Goal: Task Accomplishment & Management: Use online tool/utility

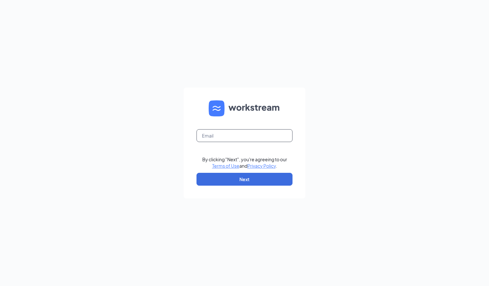
drag, startPoint x: 230, startPoint y: 138, endPoint x: 220, endPoint y: 143, distance: 11.5
click at [230, 137] on input "text" at bounding box center [245, 135] width 96 height 13
type input "bmj1060@gmail.com"
click at [215, 176] on button "Next" at bounding box center [245, 179] width 96 height 13
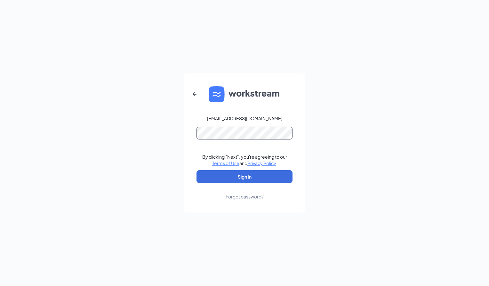
click at [197, 170] on button "Sign In" at bounding box center [245, 176] width 96 height 13
click at [165, 135] on div "bmj1060@gmail.com By clicking "Next", you're agreeing to our Terms of Use and P…" at bounding box center [244, 143] width 489 height 286
click at [197, 170] on button "Sign In" at bounding box center [245, 176] width 96 height 13
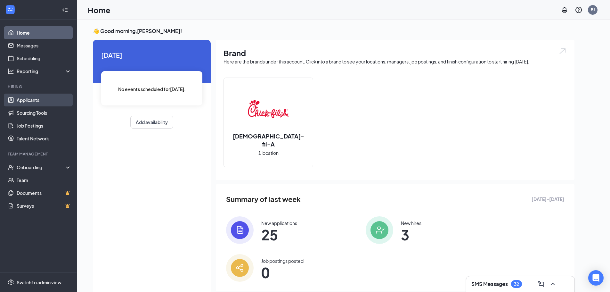
click at [42, 100] on link "Applicants" at bounding box center [44, 100] width 55 height 13
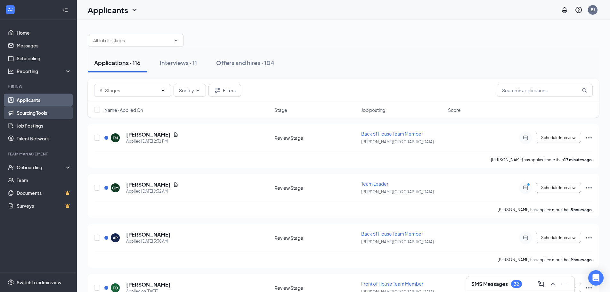
click at [47, 109] on link "Sourcing Tools" at bounding box center [44, 112] width 55 height 13
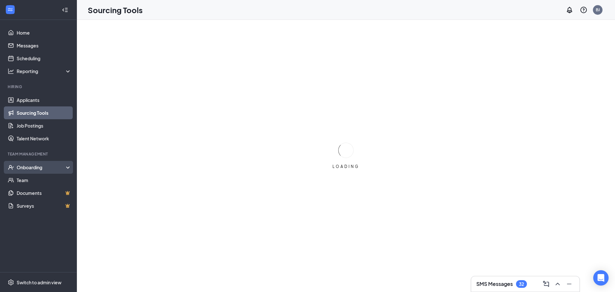
click at [41, 169] on div "Onboarding" at bounding box center [41, 167] width 49 height 6
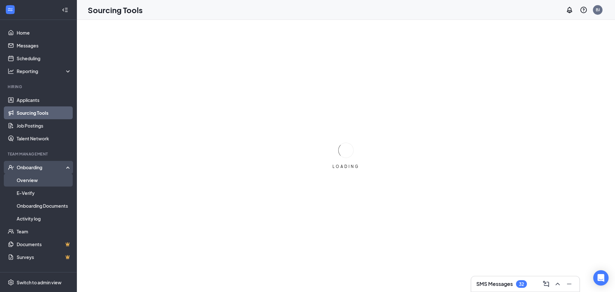
click at [35, 178] on link "Overview" at bounding box center [44, 180] width 55 height 13
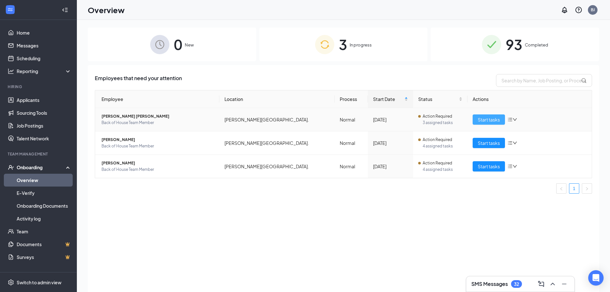
click at [484, 121] on span "Start tasks" at bounding box center [489, 119] width 22 height 7
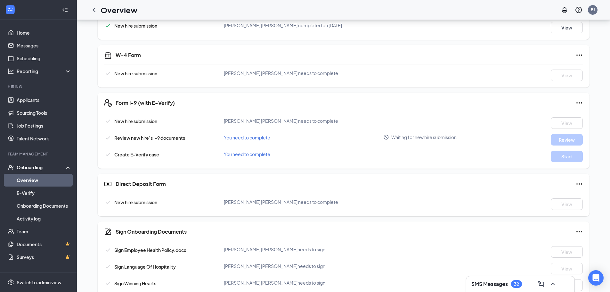
scroll to position [128, 0]
